Goal: Task Accomplishment & Management: Manage account settings

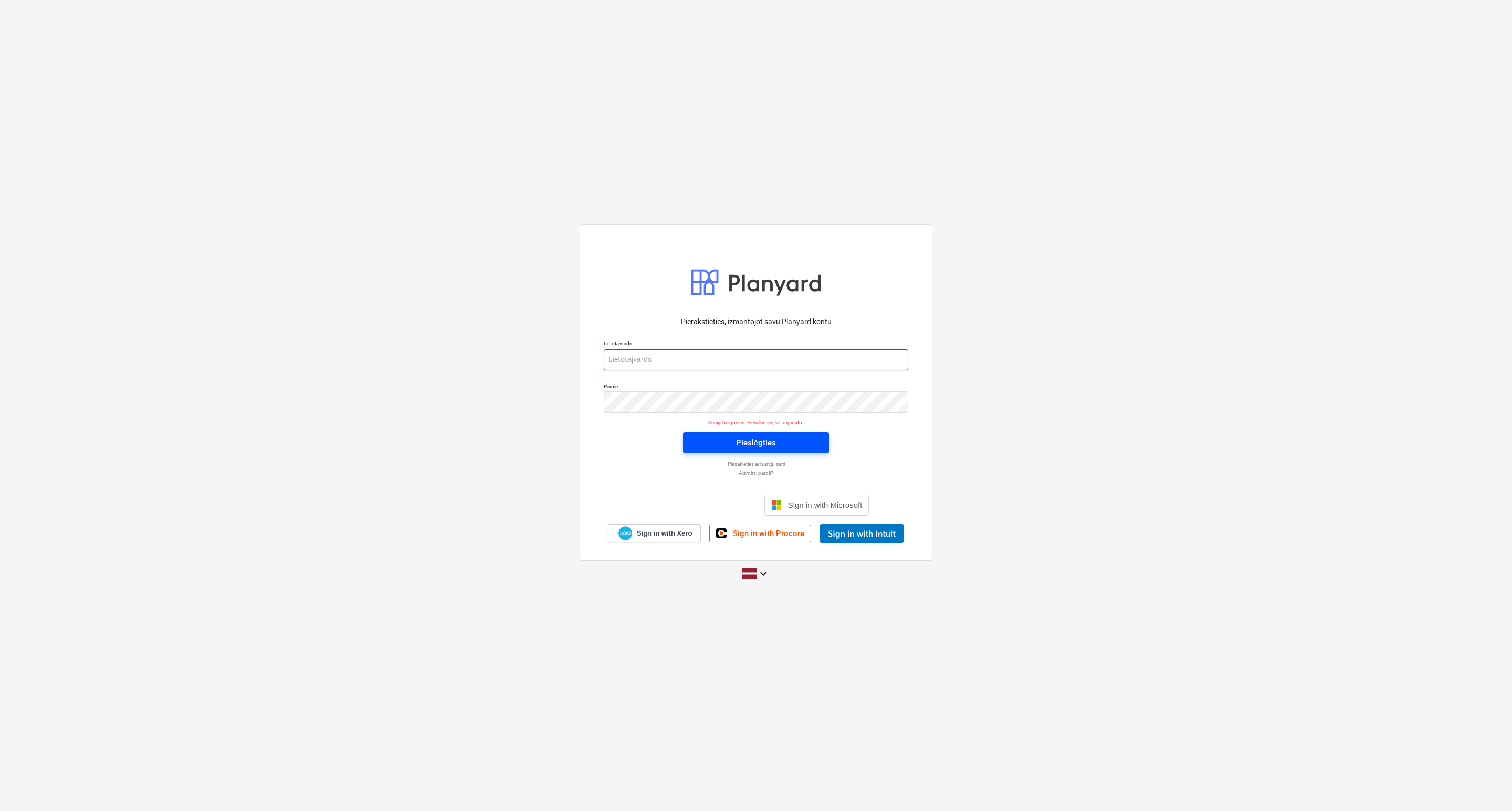
type input "[PERSON_NAME][EMAIL_ADDRESS][PERSON_NAME][DOMAIN_NAME]"
click at [783, 446] on span "Pieslēgties" at bounding box center [756, 443] width 120 height 14
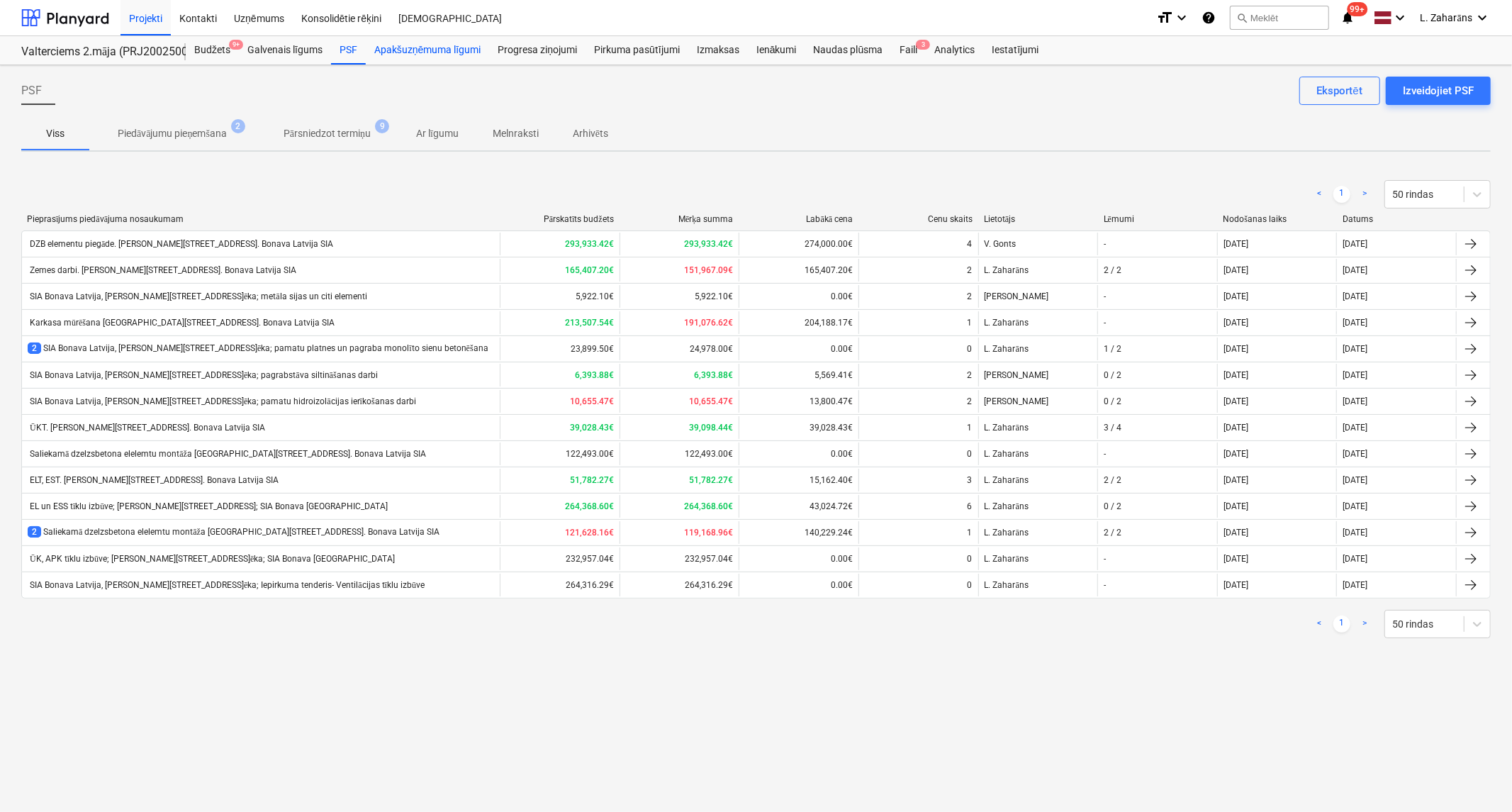
click at [422, 48] on div "Apakšuzņēmuma līgumi" at bounding box center [427, 51] width 123 height 29
